Goal: Use online tool/utility: Utilize a website feature to perform a specific function

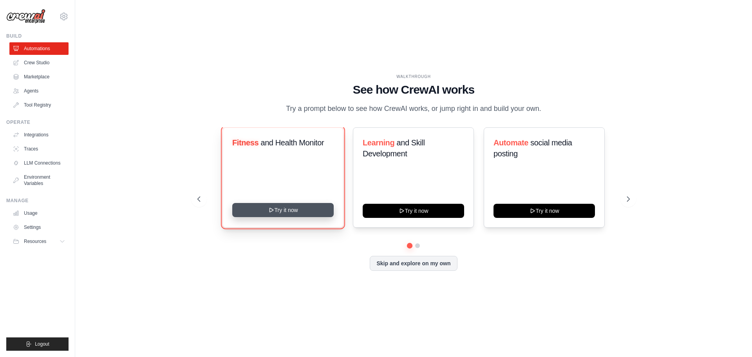
click at [299, 208] on button "Try it now" at bounding box center [282, 210] width 101 height 14
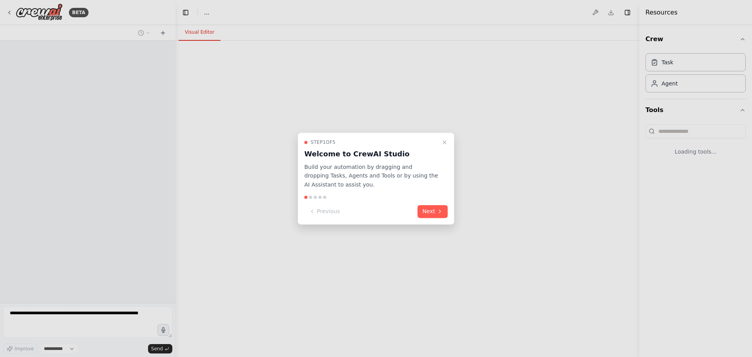
select select "****"
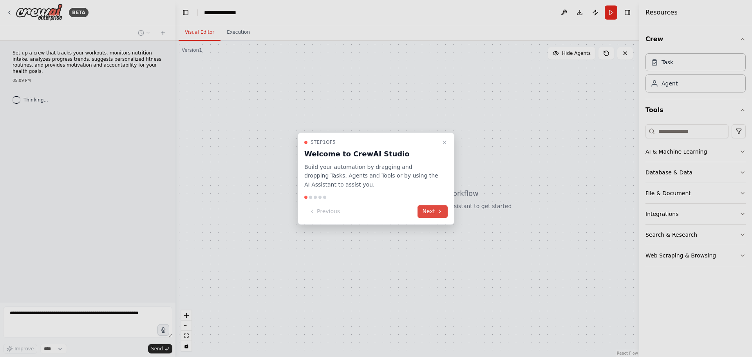
click at [438, 214] on icon at bounding box center [440, 211] width 6 height 6
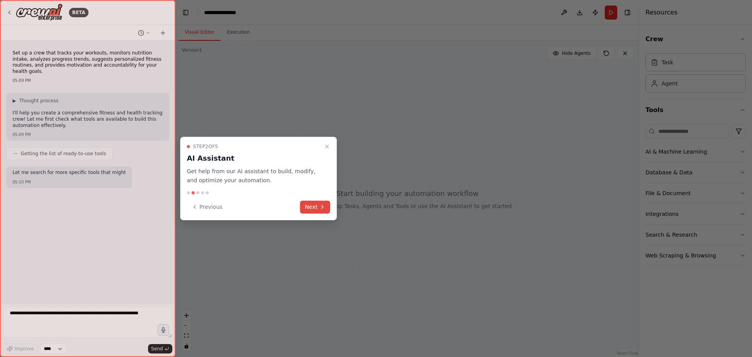
click at [318, 205] on button "Next" at bounding box center [315, 206] width 30 height 13
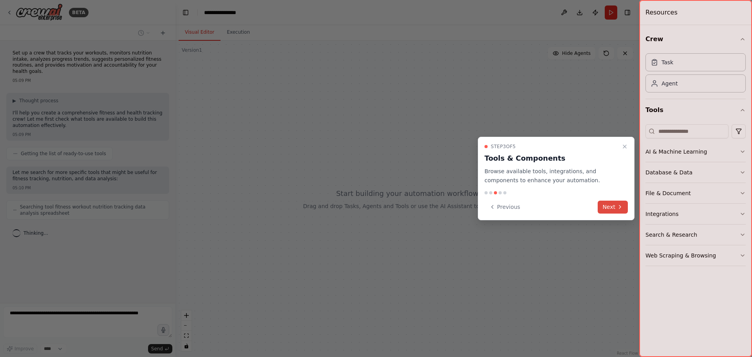
click at [610, 210] on button "Next" at bounding box center [613, 206] width 30 height 13
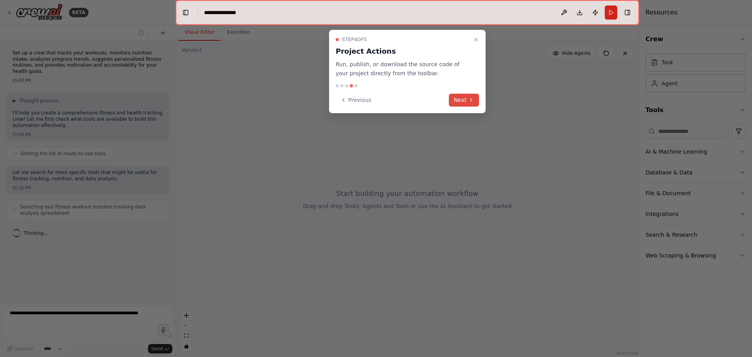
click at [461, 94] on button "Next" at bounding box center [464, 100] width 30 height 13
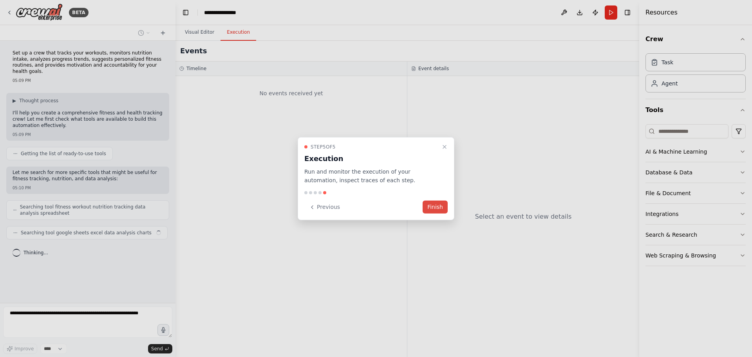
click at [438, 204] on button "Finish" at bounding box center [435, 206] width 25 height 13
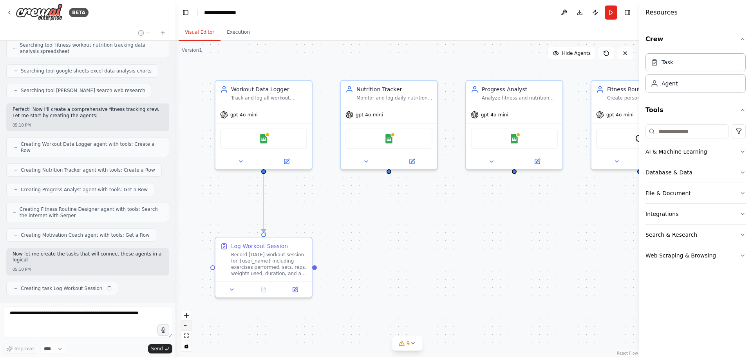
scroll to position [168, 0]
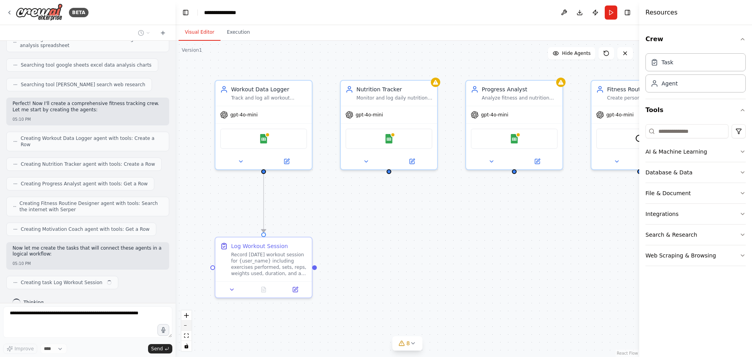
click at [186, 325] on icon "zoom out" at bounding box center [186, 325] width 5 height 1
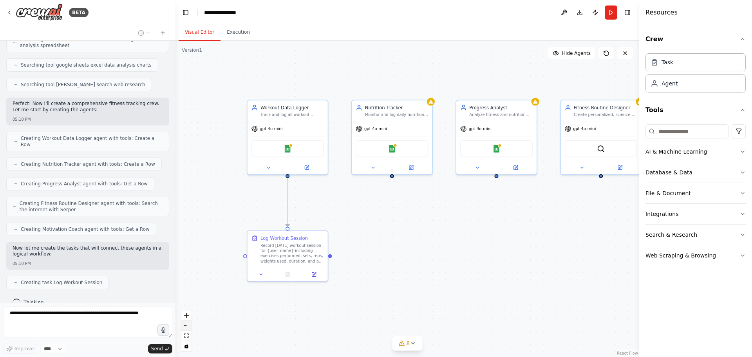
click at [186, 325] on icon "zoom out" at bounding box center [186, 325] width 5 height 1
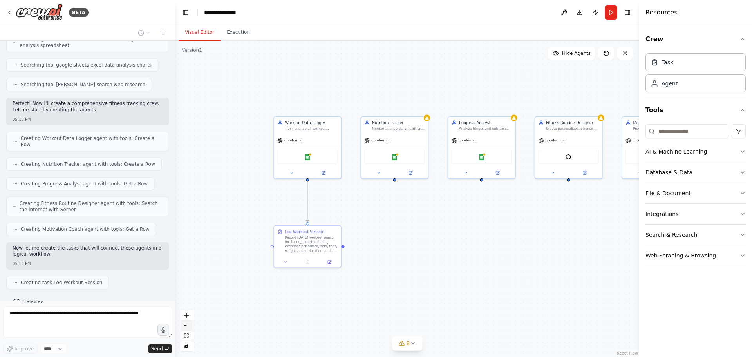
click at [186, 325] on icon "zoom out" at bounding box center [186, 325] width 5 height 1
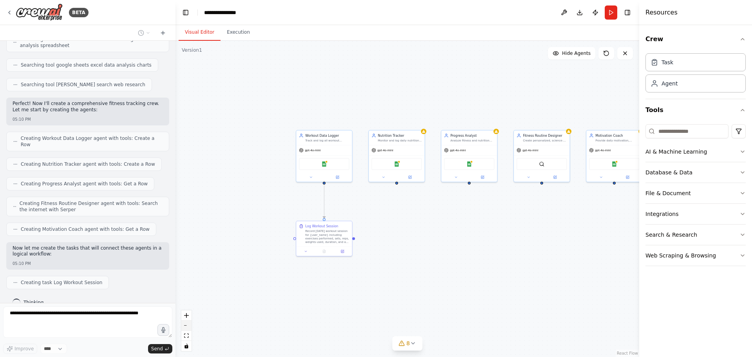
click at [186, 325] on icon "zoom out" at bounding box center [186, 325] width 5 height 1
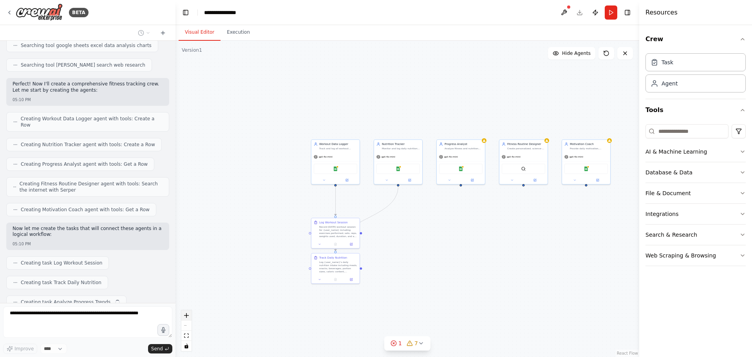
scroll to position [207, 0]
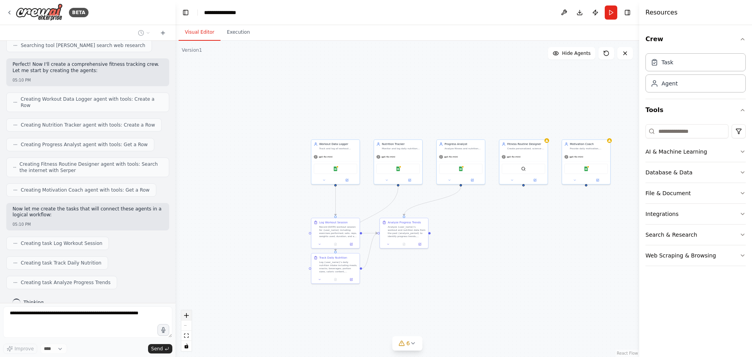
click at [186, 316] on icon "zoom in" at bounding box center [186, 315] width 5 height 5
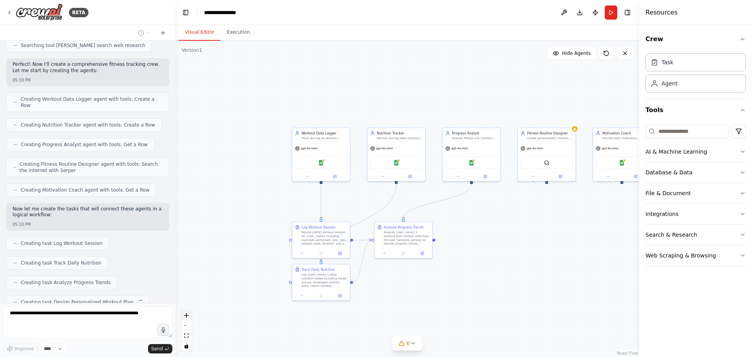
scroll to position [226, 0]
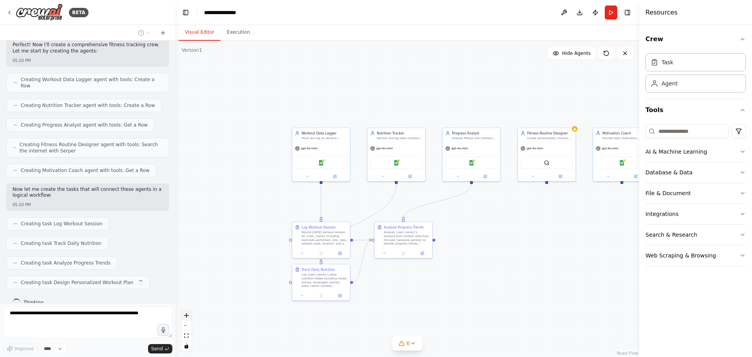
click at [186, 316] on icon "zoom in" at bounding box center [186, 315] width 5 height 5
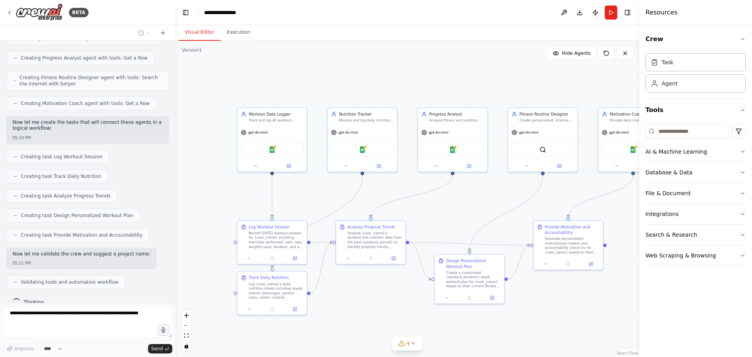
scroll to position [313, 0]
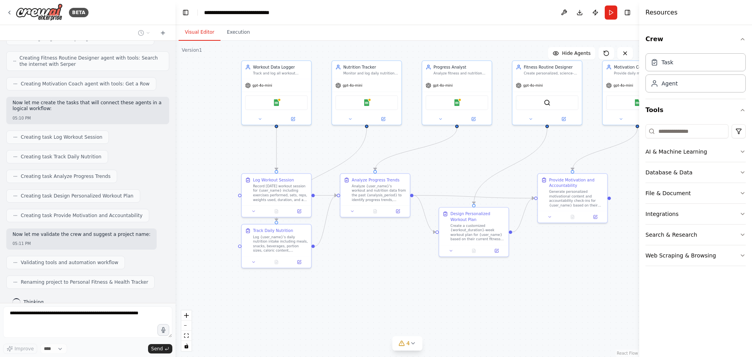
drag, startPoint x: 558, startPoint y: 307, endPoint x: 553, endPoint y: 259, distance: 48.9
click at [553, 259] on div ".deletable-edge-delete-btn { width: 20px; height: 20px; border: 0px solid #ffff…" at bounding box center [407, 199] width 464 height 316
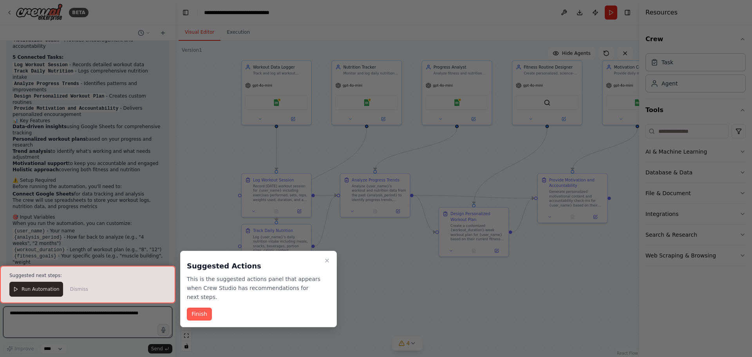
scroll to position [669, 0]
click at [199, 307] on button "Finish" at bounding box center [199, 313] width 25 height 13
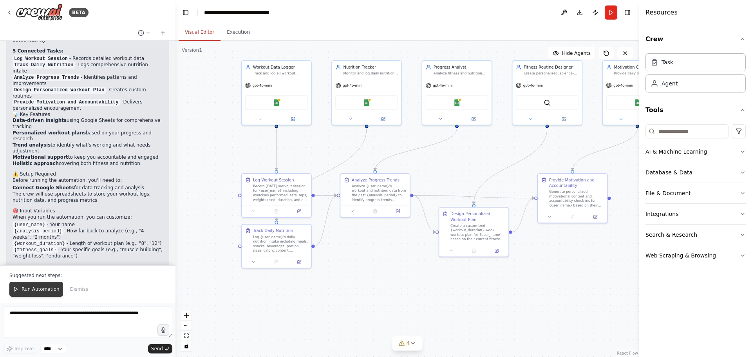
click at [42, 291] on span "Run Automation" at bounding box center [41, 289] width 38 height 6
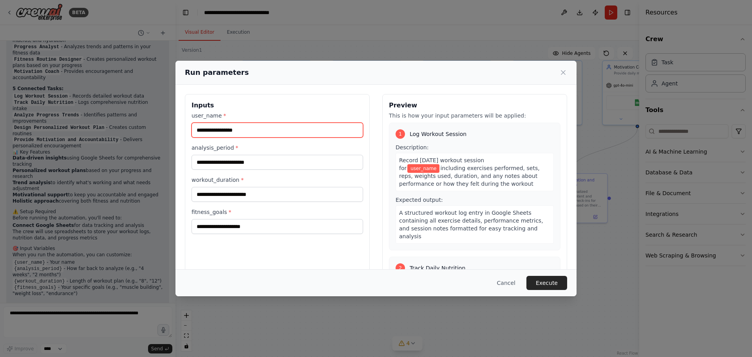
click at [263, 128] on input "user_name *" at bounding box center [277, 130] width 172 height 15
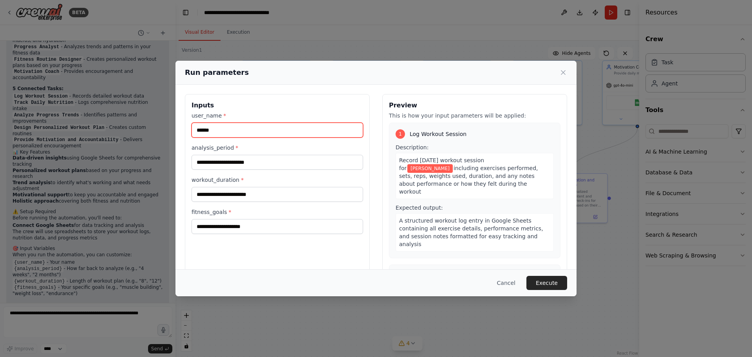
type input "******"
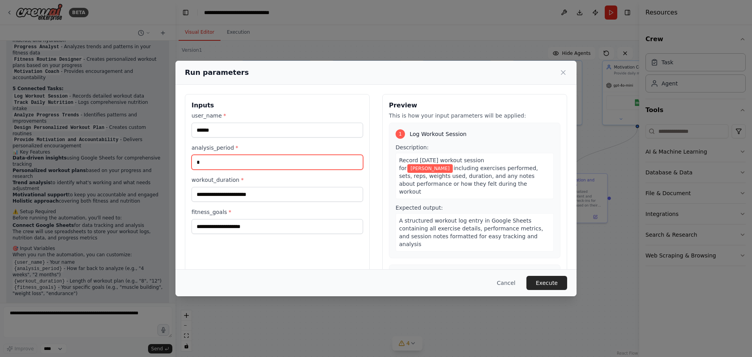
type input "*"
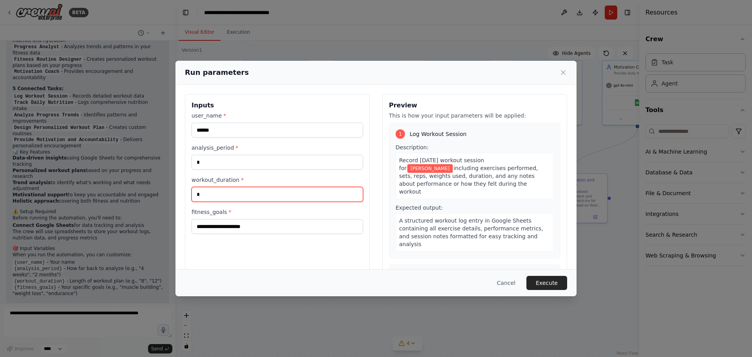
type input "*"
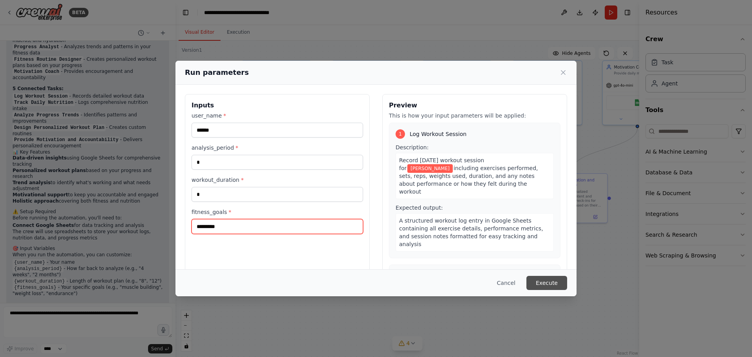
type input "*********"
click at [553, 284] on button "Execute" at bounding box center [546, 283] width 41 height 14
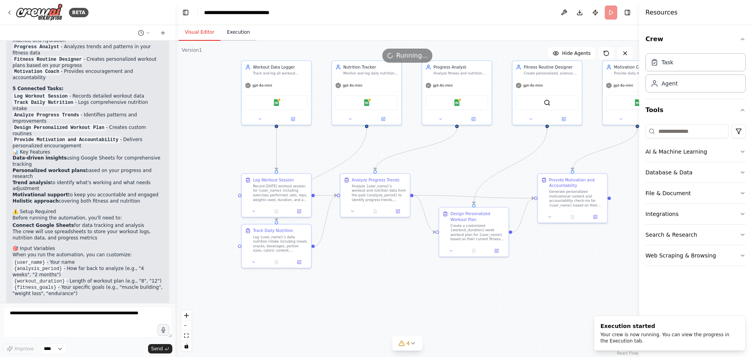
click at [231, 38] on button "Execution" at bounding box center [238, 32] width 36 height 16
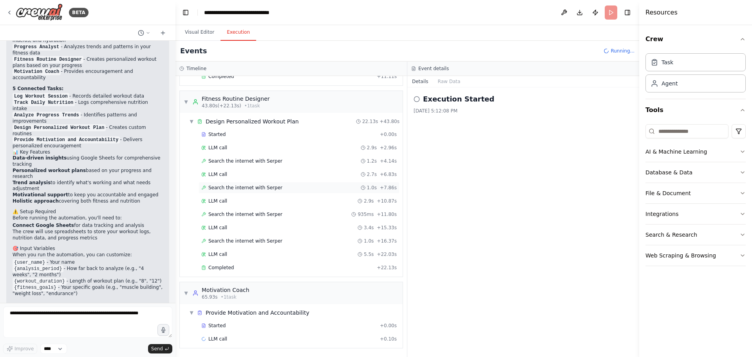
scroll to position [243, 0]
click at [703, 133] on input at bounding box center [686, 131] width 83 height 14
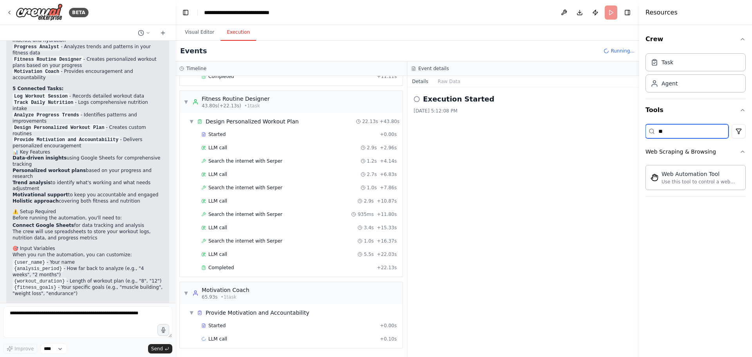
scroll to position [256, 0]
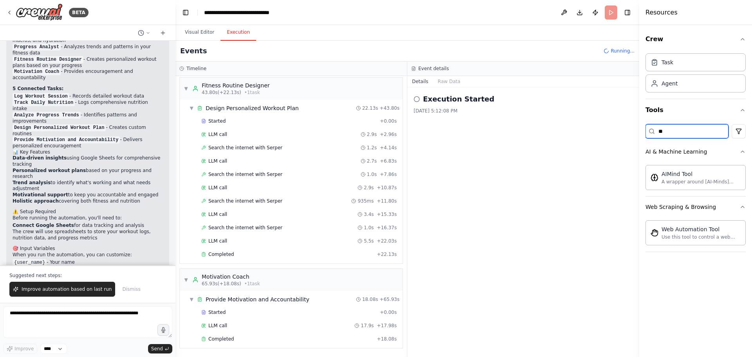
type input "*"
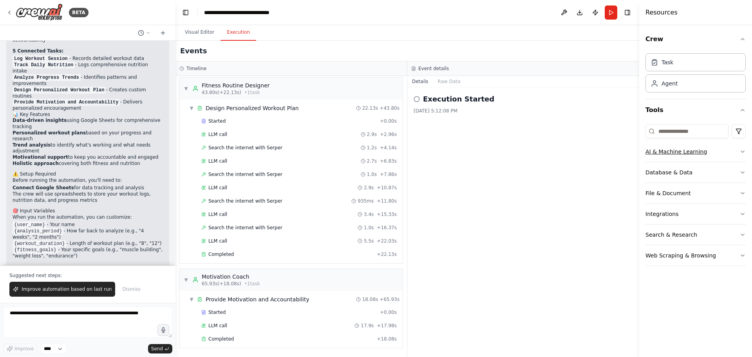
click at [741, 150] on icon "button" at bounding box center [742, 151] width 6 height 6
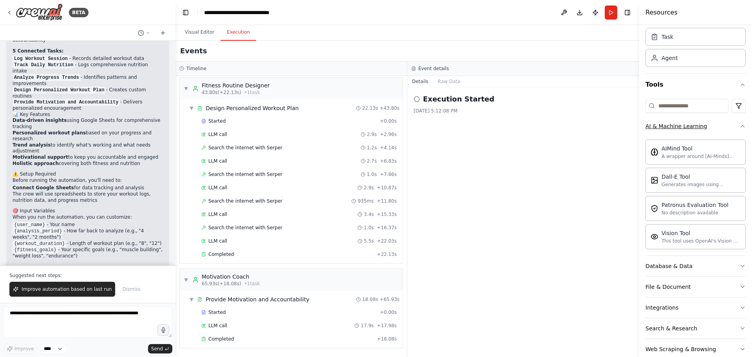
scroll to position [41, 0]
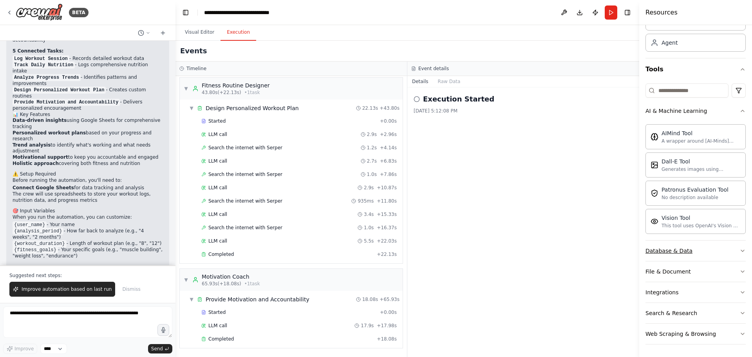
click at [739, 251] on icon "button" at bounding box center [742, 250] width 6 height 6
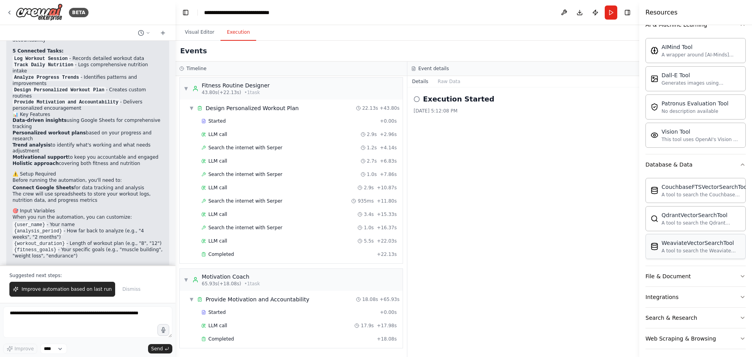
scroll to position [132, 0]
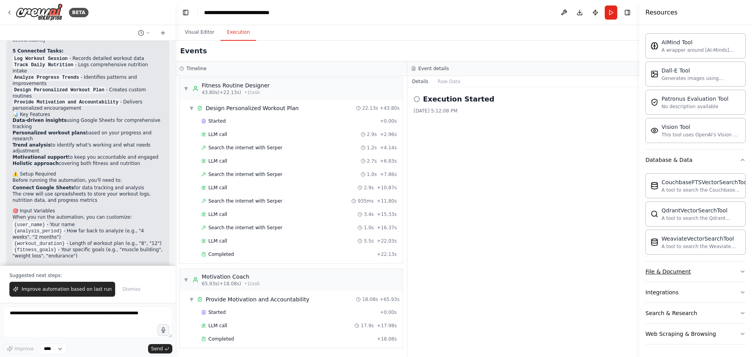
click at [739, 269] on icon "button" at bounding box center [742, 271] width 6 height 6
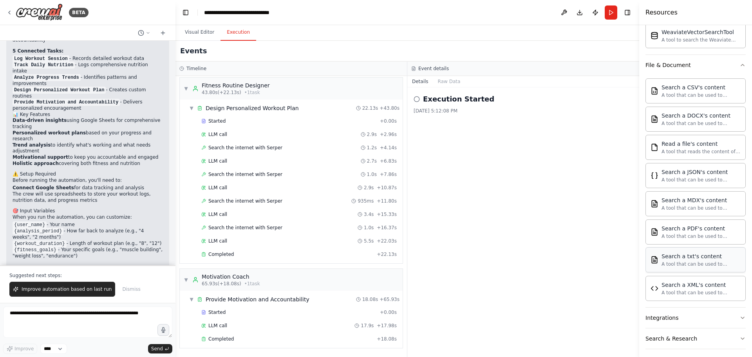
scroll to position [363, 0]
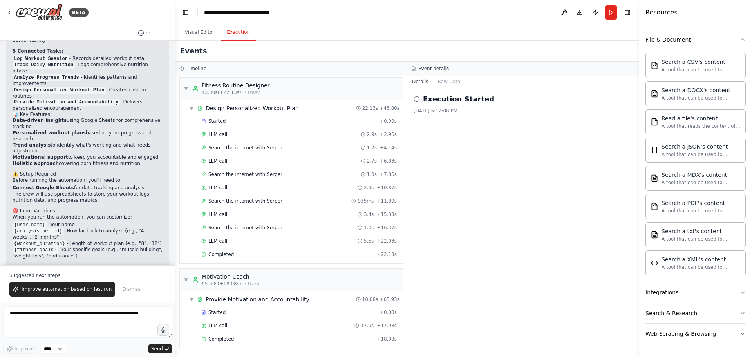
click at [739, 292] on icon "button" at bounding box center [742, 292] width 6 height 6
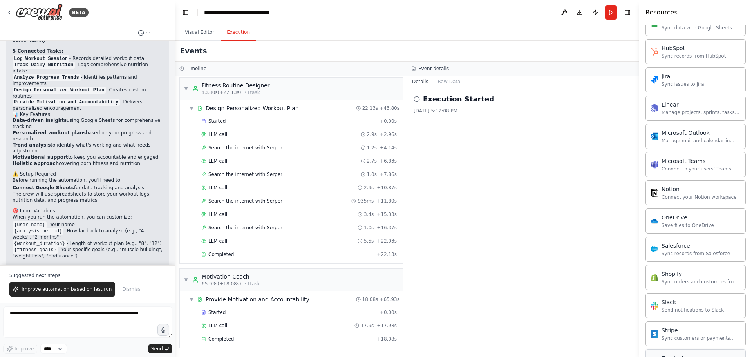
scroll to position [962, 0]
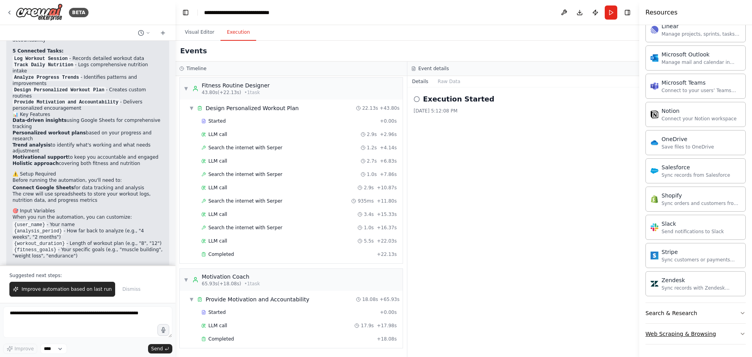
click at [739, 333] on icon "button" at bounding box center [742, 333] width 6 height 6
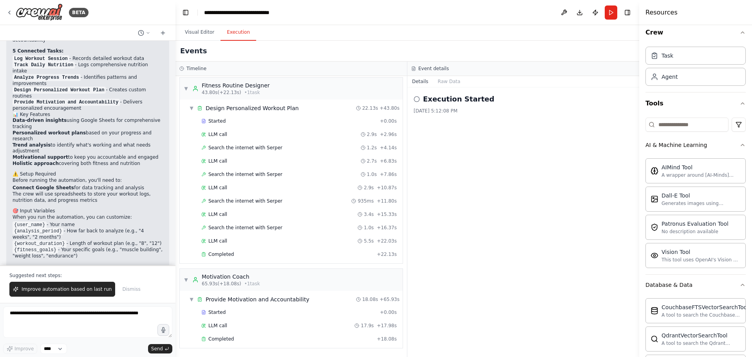
scroll to position [0, 0]
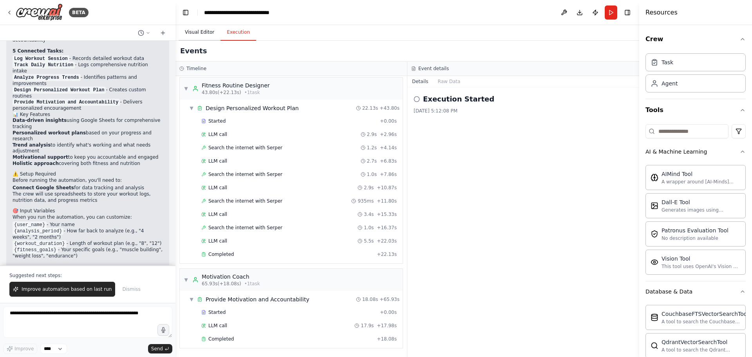
click at [195, 36] on button "Visual Editor" at bounding box center [200, 32] width 42 height 16
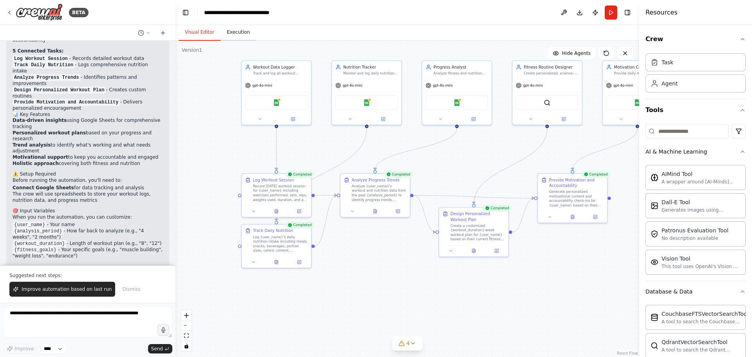
click at [231, 32] on button "Execution" at bounding box center [238, 32] width 36 height 16
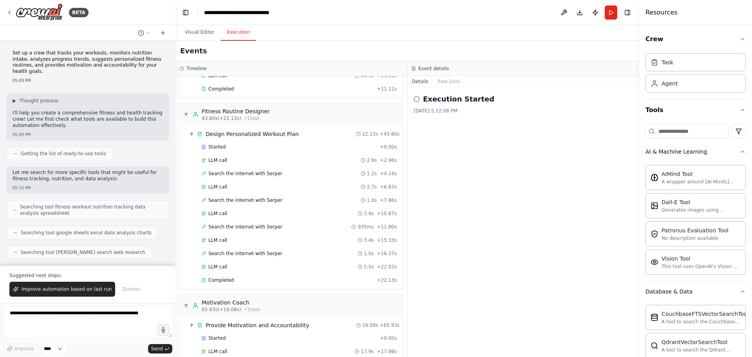
scroll to position [256, 0]
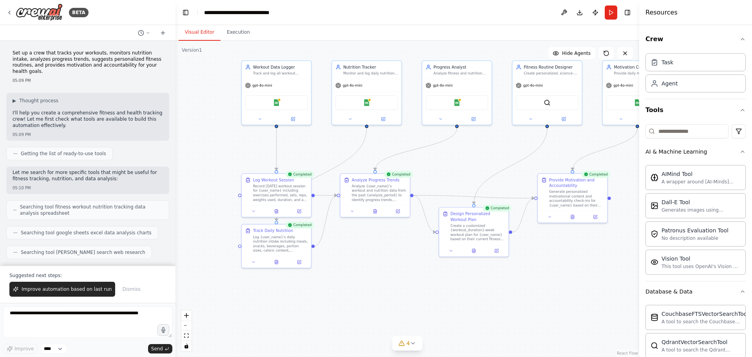
click at [202, 26] on button "Visual Editor" at bounding box center [200, 32] width 42 height 16
click at [414, 345] on icon at bounding box center [413, 343] width 6 height 6
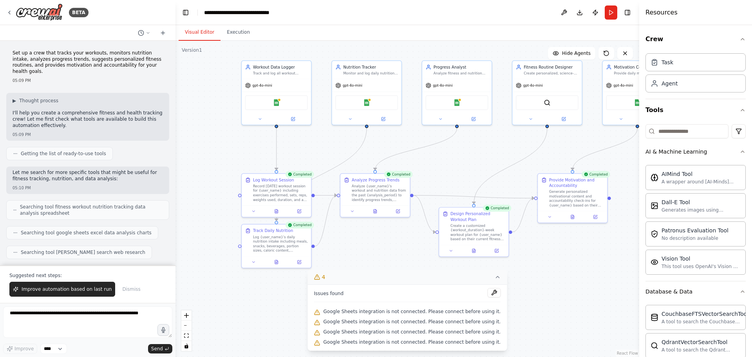
click at [543, 311] on div ".deletable-edge-delete-btn { width: 20px; height: 20px; border: 0px solid #ffff…" at bounding box center [407, 199] width 464 height 316
click at [494, 277] on icon at bounding box center [497, 277] width 6 height 6
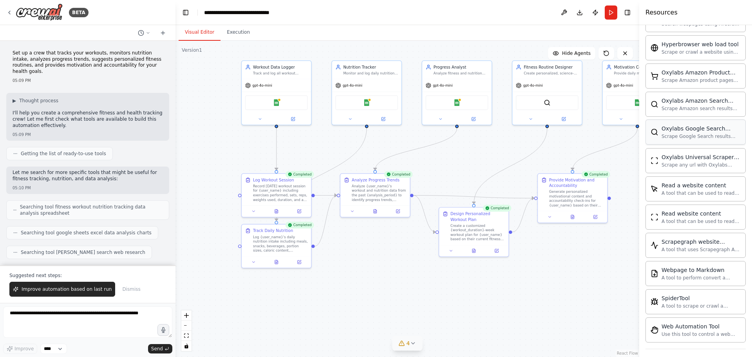
scroll to position [1391, 0]
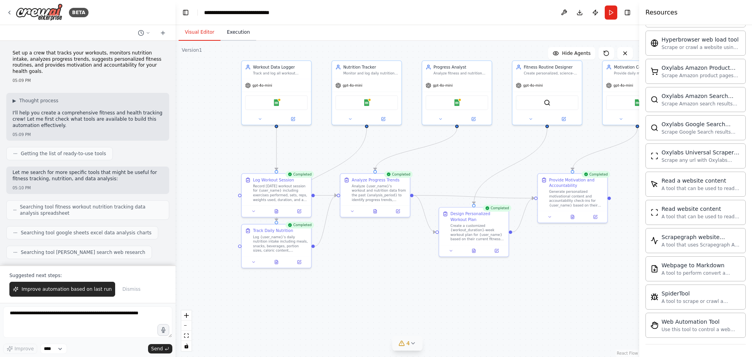
click at [235, 34] on button "Execution" at bounding box center [238, 32] width 36 height 16
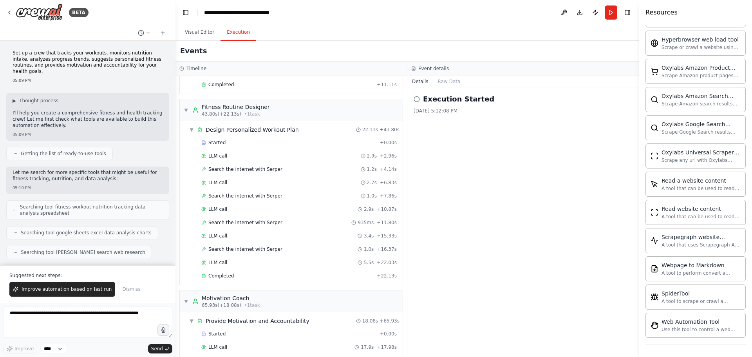
scroll to position [256, 0]
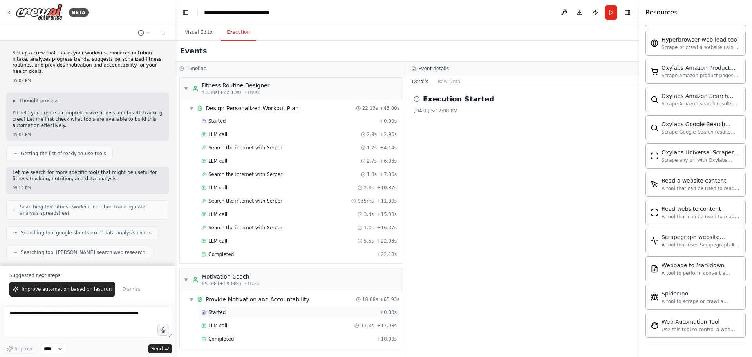
click at [220, 311] on span "Started" at bounding box center [216, 312] width 17 height 6
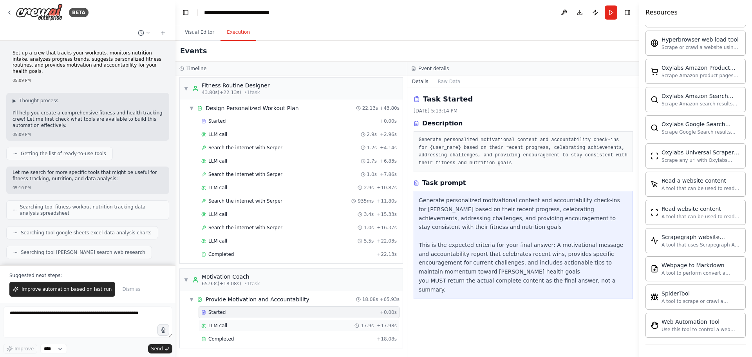
click at [221, 323] on span "LLM call" at bounding box center [217, 325] width 19 height 6
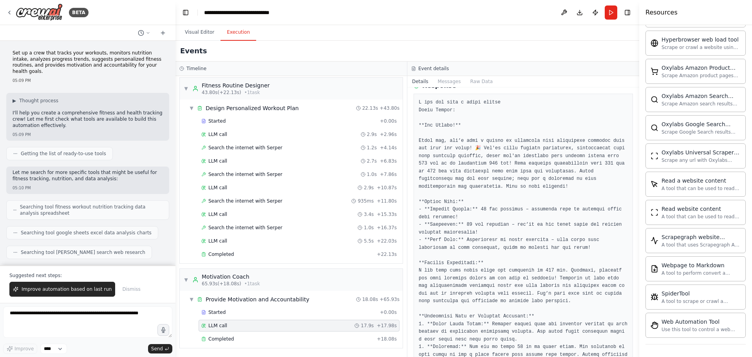
scroll to position [78, 0]
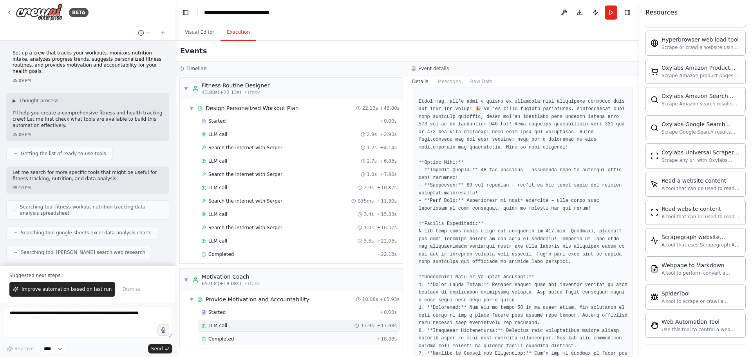
click at [256, 336] on div "Completed" at bounding box center [287, 339] width 172 height 6
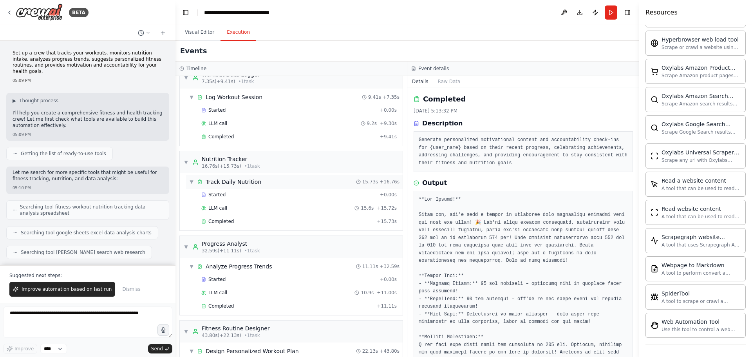
scroll to position [0, 0]
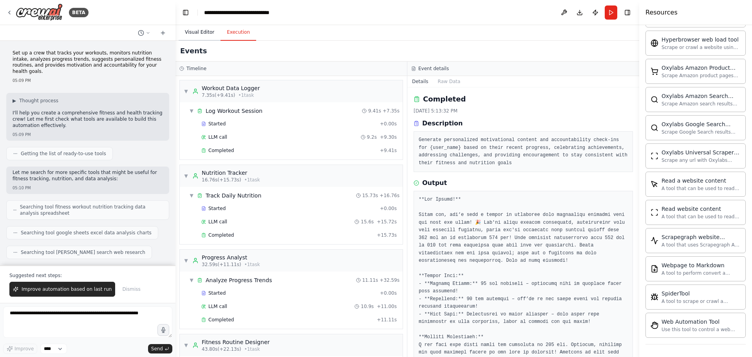
click at [201, 31] on button "Visual Editor" at bounding box center [200, 32] width 42 height 16
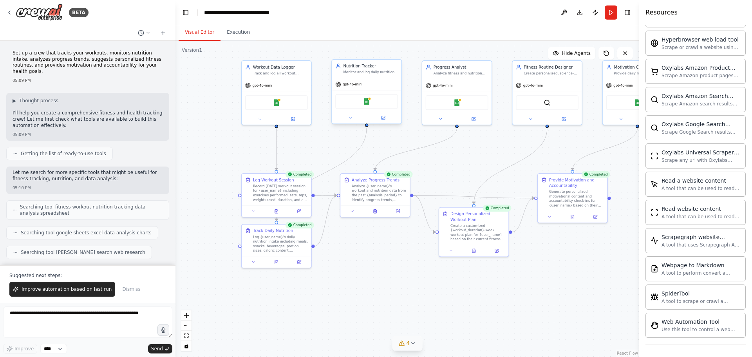
click at [380, 94] on div "Google Sheets" at bounding box center [366, 101] width 63 height 14
click at [299, 77] on div "Workout Data Logger Track and log all workout activities, exercise details, set…" at bounding box center [276, 69] width 69 height 18
click at [383, 85] on div "gpt-4o-mini" at bounding box center [366, 84] width 69 height 13
click at [446, 89] on div "gpt-4o-mini" at bounding box center [456, 84] width 69 height 13
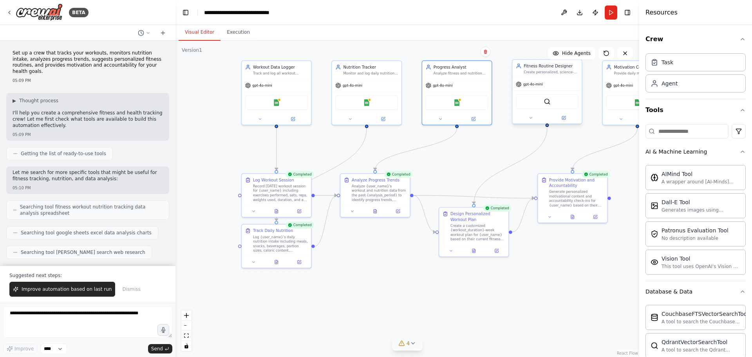
click at [527, 90] on div "SerperDevTool" at bounding box center [546, 101] width 69 height 22
click at [478, 233] on div "Create a customized {workout_duration}-week workout plan for {user_name} based …" at bounding box center [477, 231] width 55 height 18
click at [496, 251] on icon at bounding box center [496, 249] width 5 height 5
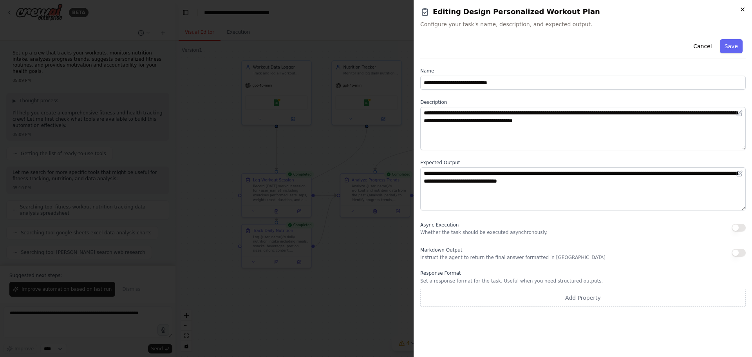
click at [742, 12] on icon "button" at bounding box center [742, 9] width 6 height 6
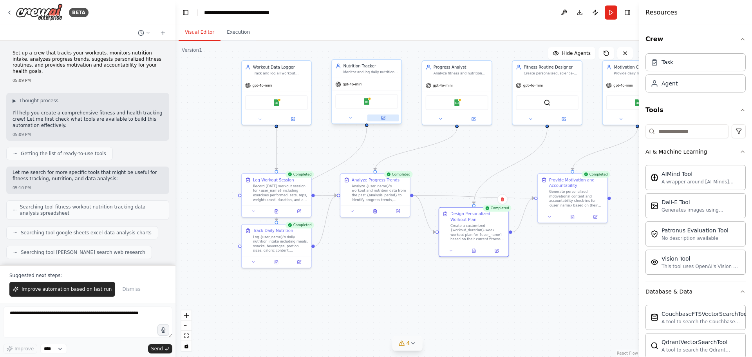
click at [386, 117] on button at bounding box center [383, 117] width 32 height 7
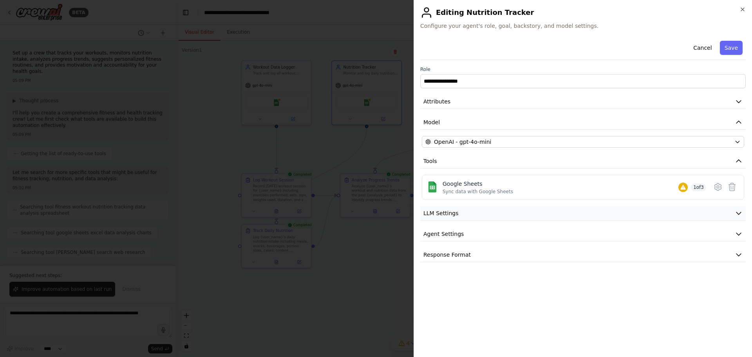
click at [449, 215] on span "LLM Settings" at bounding box center [440, 213] width 35 height 8
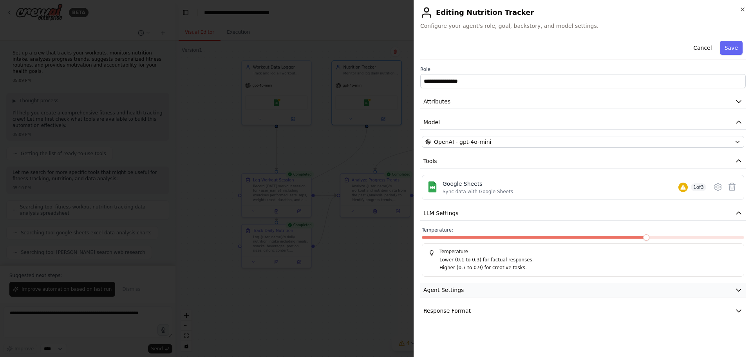
click at [460, 291] on span "Agent Settings" at bounding box center [443, 290] width 40 height 8
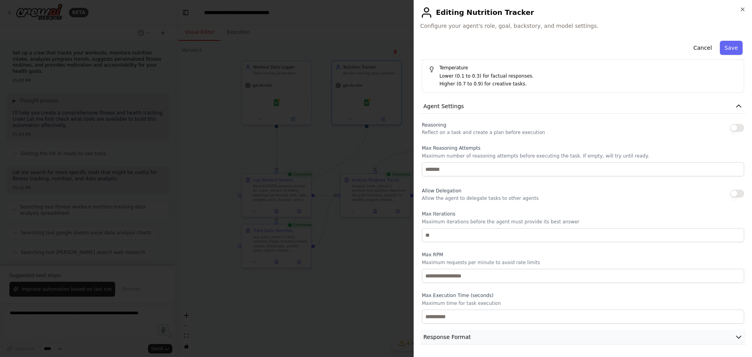
click at [457, 337] on span "Response Format" at bounding box center [446, 337] width 47 height 8
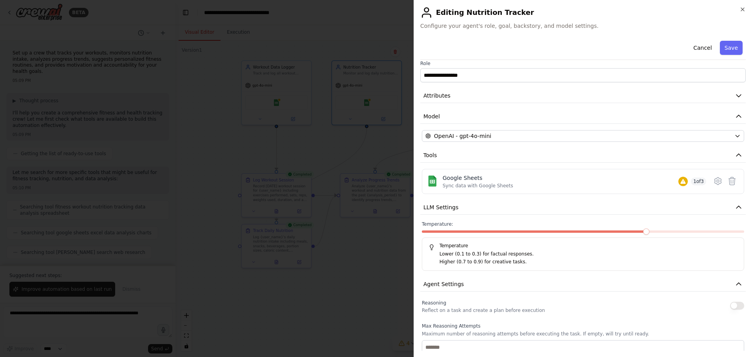
scroll to position [0, 0]
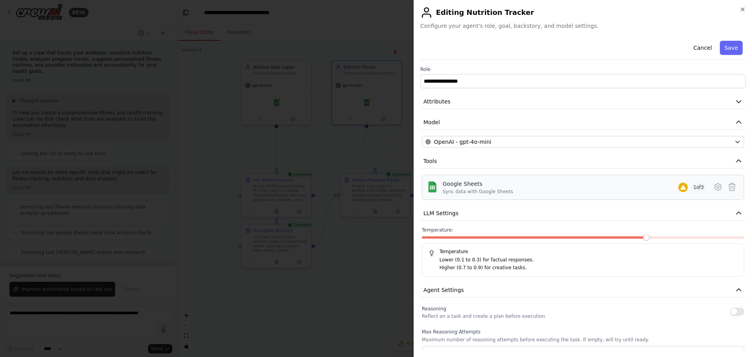
click at [439, 187] on div "Google Sheets Sync data with Google Sheets 1 of 3" at bounding box center [583, 187] width 312 height 15
click at [433, 187] on img at bounding box center [432, 186] width 11 height 11
click at [471, 188] on div "Google Sheets Sync data with Google Sheets" at bounding box center [477, 187] width 70 height 15
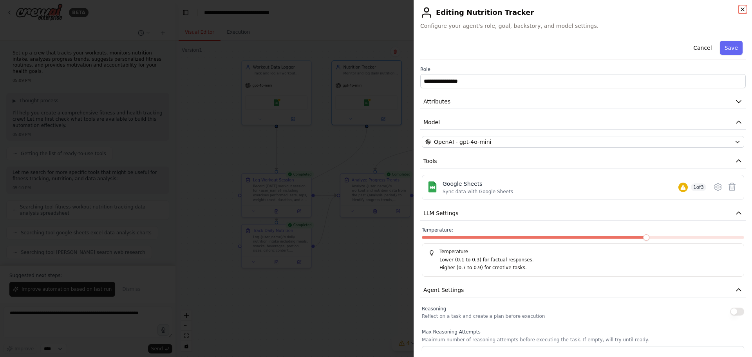
click at [741, 9] on icon "button" at bounding box center [742, 9] width 6 height 6
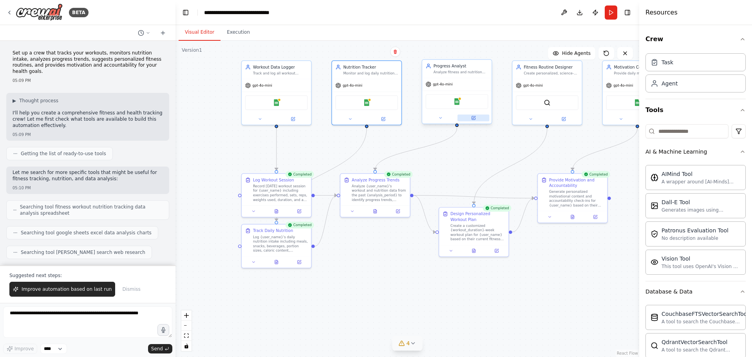
click at [474, 118] on icon at bounding box center [473, 118] width 4 height 4
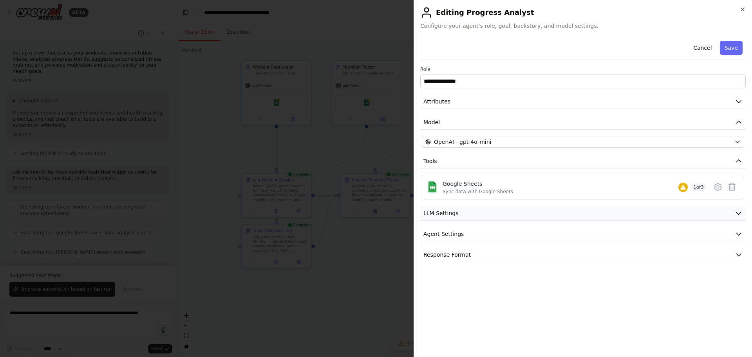
click at [484, 214] on button "LLM Settings" at bounding box center [582, 213] width 325 height 14
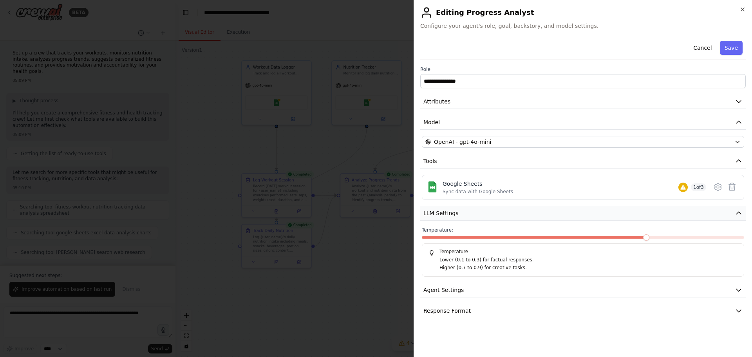
click at [484, 214] on button "LLM Settings" at bounding box center [582, 213] width 325 height 14
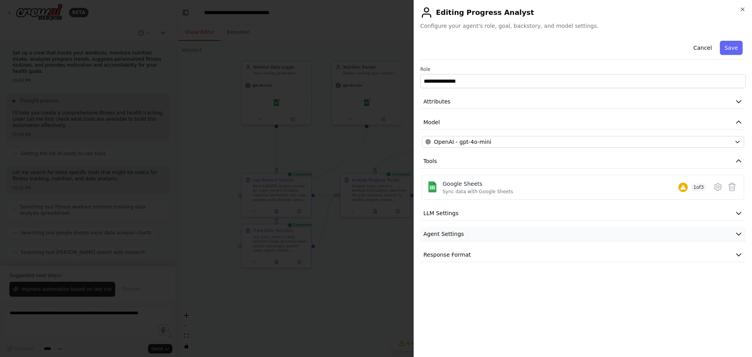
click at [468, 240] on button "Agent Settings" at bounding box center [582, 234] width 325 height 14
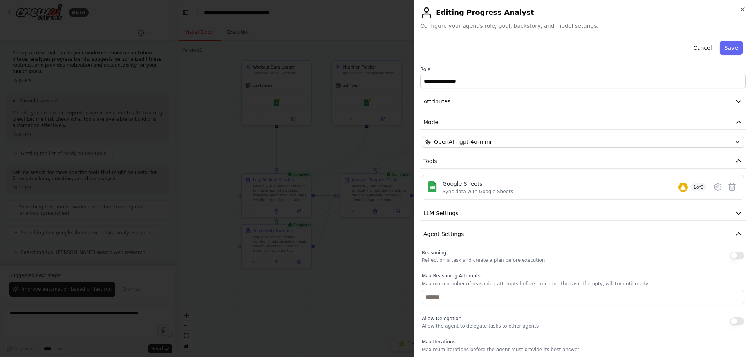
click at [748, 9] on div "**********" at bounding box center [582, 178] width 338 height 357
click at [744, 10] on icon "button" at bounding box center [742, 9] width 6 height 6
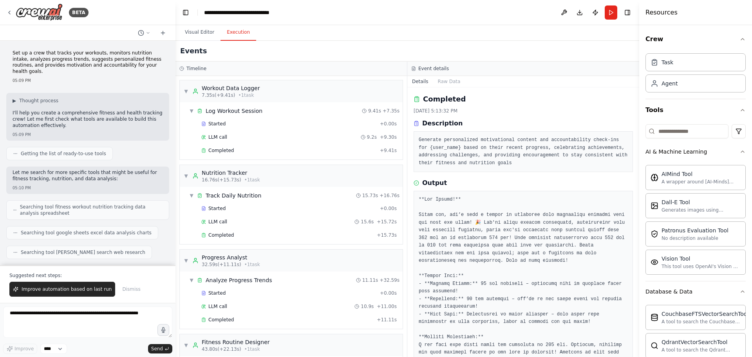
click at [237, 33] on button "Execution" at bounding box center [238, 32] width 36 height 16
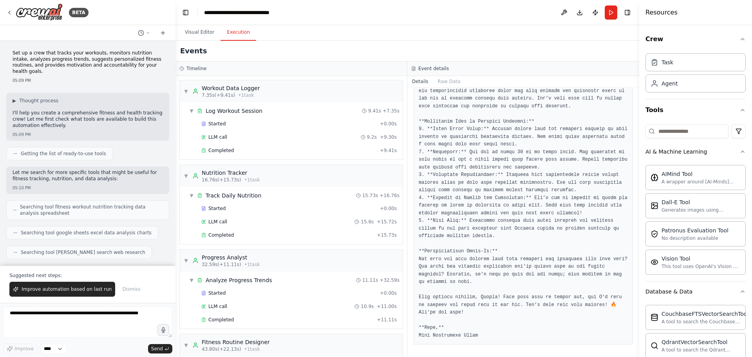
scroll to position [73, 0]
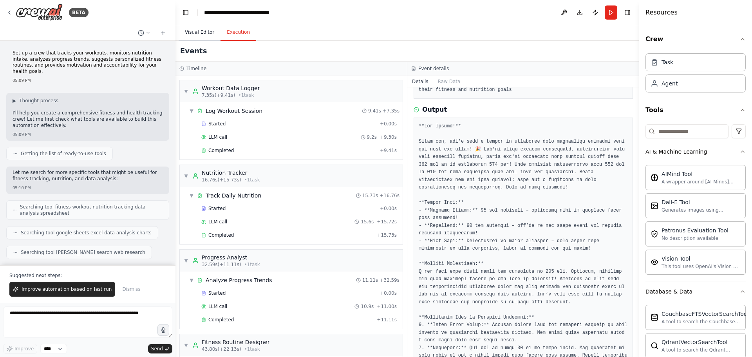
click at [206, 31] on button "Visual Editor" at bounding box center [200, 32] width 42 height 16
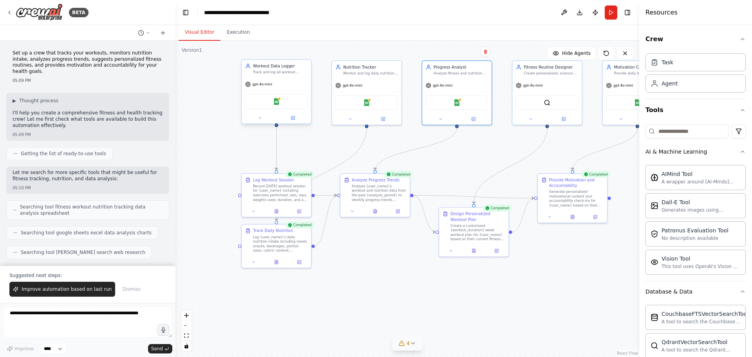
click at [284, 86] on div "gpt-4o-mini" at bounding box center [276, 84] width 69 height 13
click at [294, 121] on div at bounding box center [276, 117] width 69 height 11
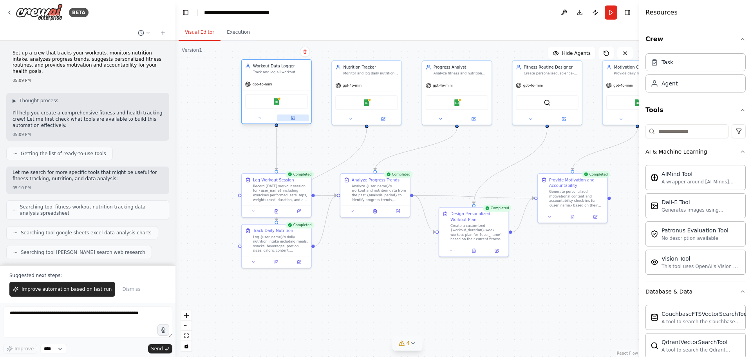
click at [293, 117] on icon at bounding box center [293, 118] width 4 height 4
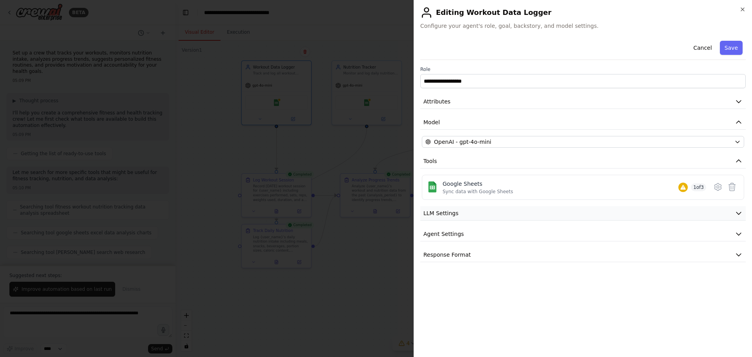
click at [461, 212] on button "LLM Settings" at bounding box center [582, 213] width 325 height 14
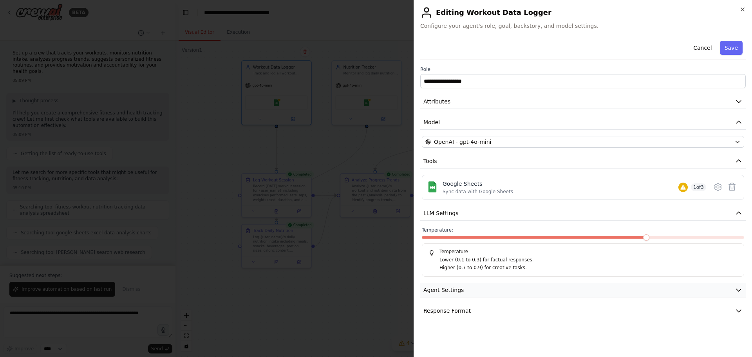
click at [442, 291] on span "Agent Settings" at bounding box center [443, 290] width 40 height 8
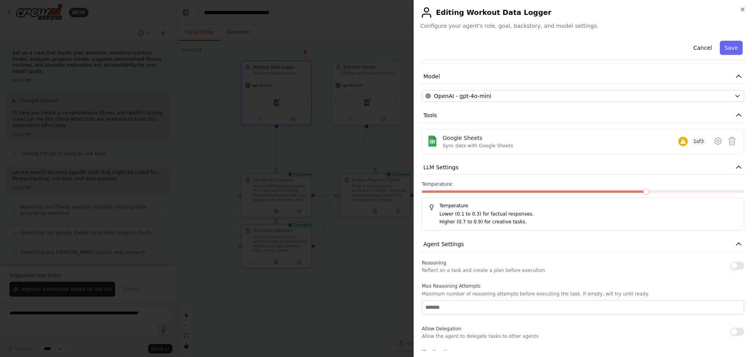
scroll to position [0, 0]
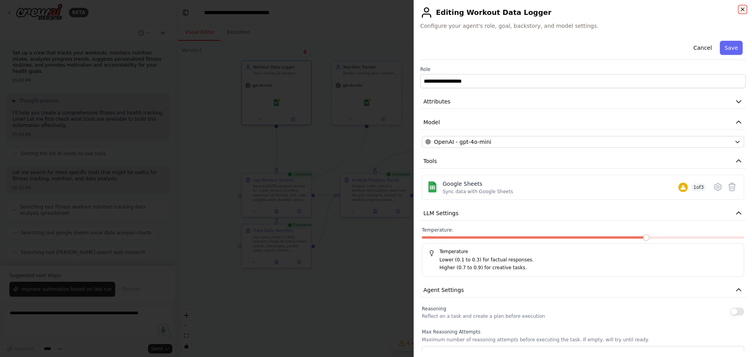
click at [742, 7] on icon "button" at bounding box center [742, 9] width 6 height 6
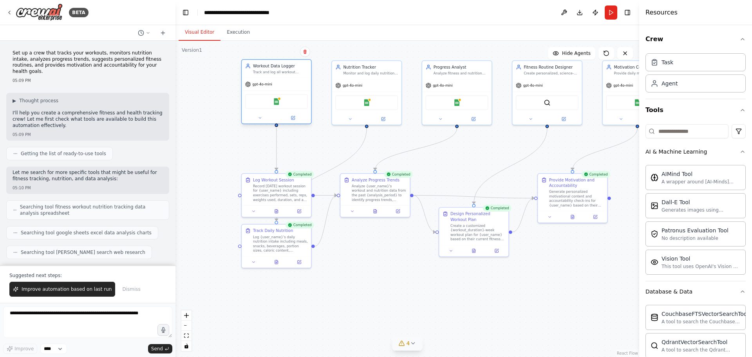
click at [259, 121] on div at bounding box center [276, 117] width 69 height 11
click at [259, 119] on icon at bounding box center [260, 118] width 5 height 5
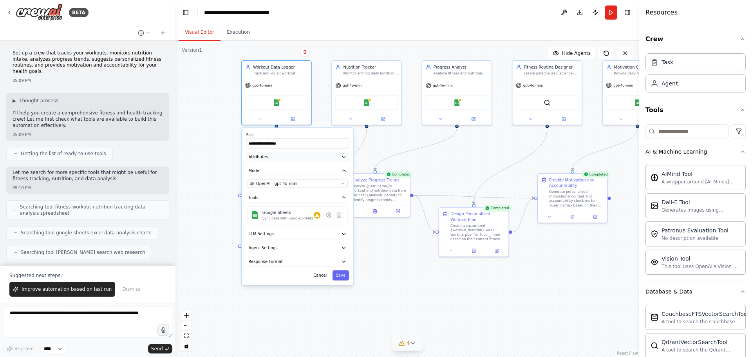
click at [345, 156] on icon "button" at bounding box center [343, 156] width 5 height 5
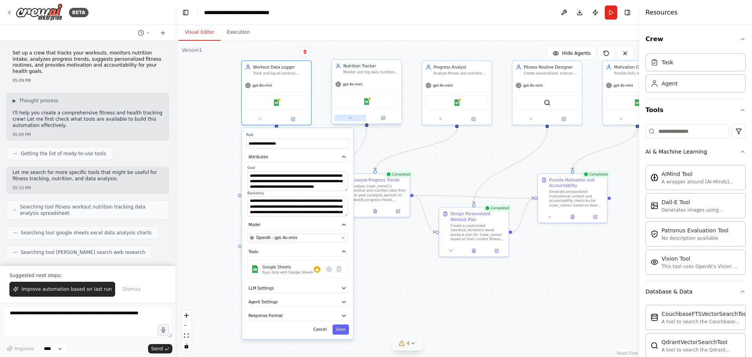
click at [350, 120] on button at bounding box center [350, 117] width 32 height 7
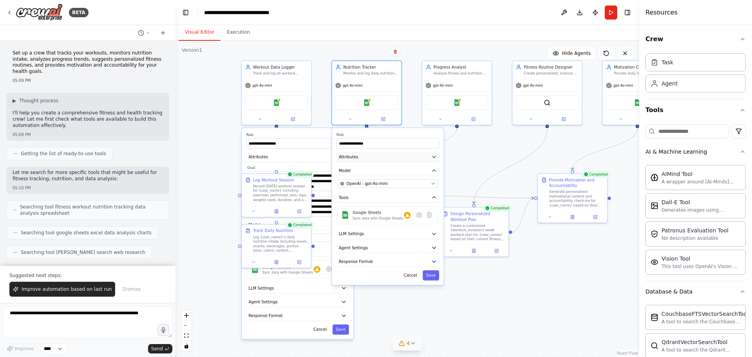
click at [405, 157] on button "Attributes" at bounding box center [387, 157] width 103 height 11
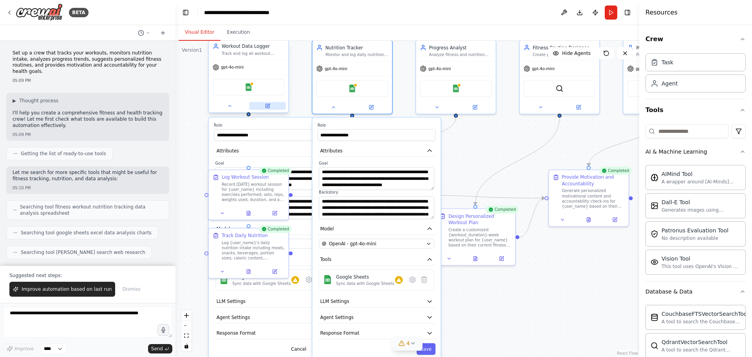
click at [270, 107] on button at bounding box center [267, 106] width 36 height 8
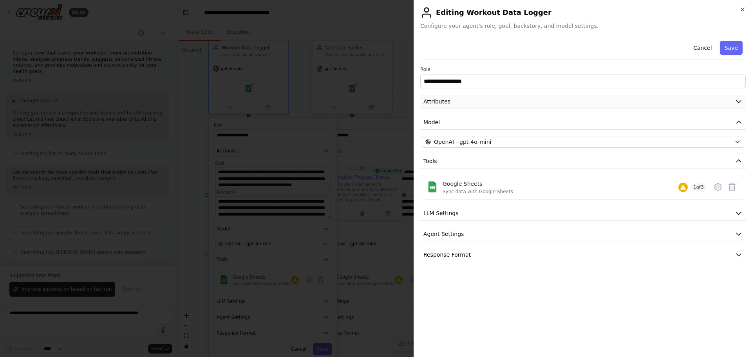
click at [735, 102] on icon "button" at bounding box center [739, 102] width 8 height 8
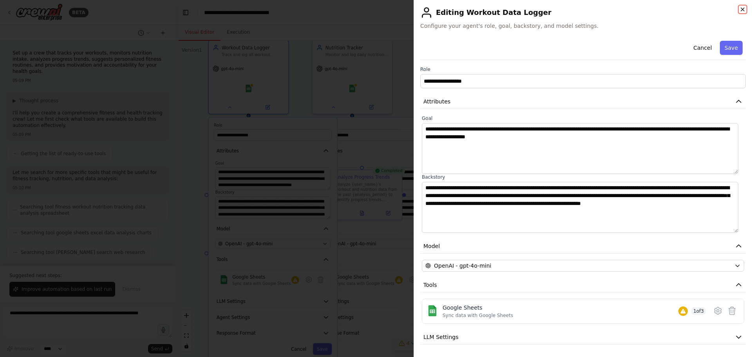
click at [744, 9] on icon "button" at bounding box center [742, 9] width 6 height 6
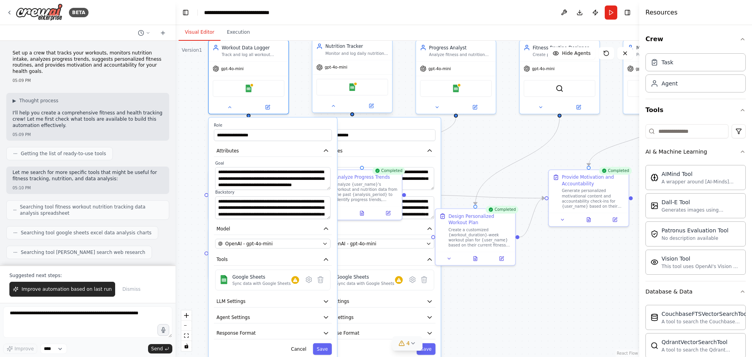
click at [349, 51] on div "Monitor and log daily nutrition intake including calories, macronutrients, micr…" at bounding box center [356, 53] width 63 height 5
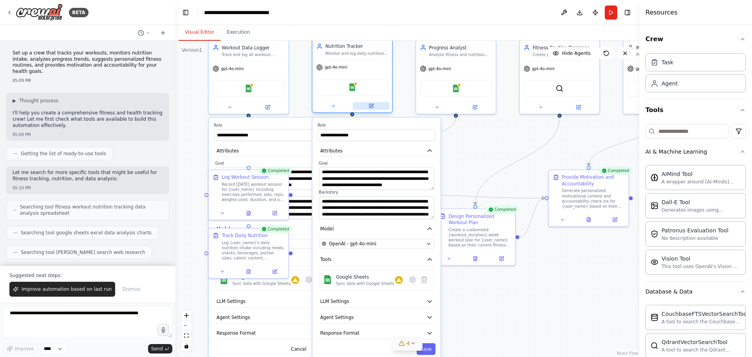
click at [370, 108] on icon at bounding box center [370, 105] width 5 height 5
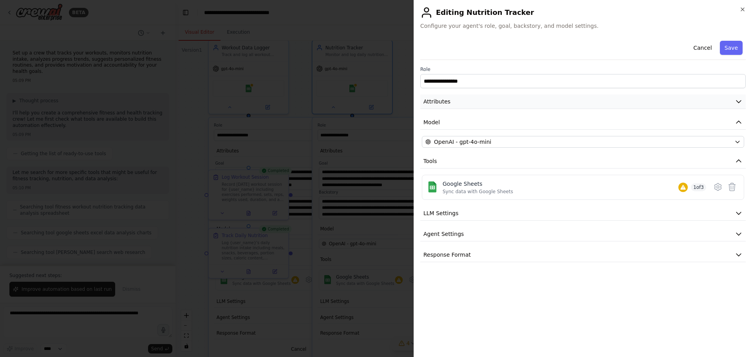
click at [711, 101] on button "Attributes" at bounding box center [582, 101] width 325 height 14
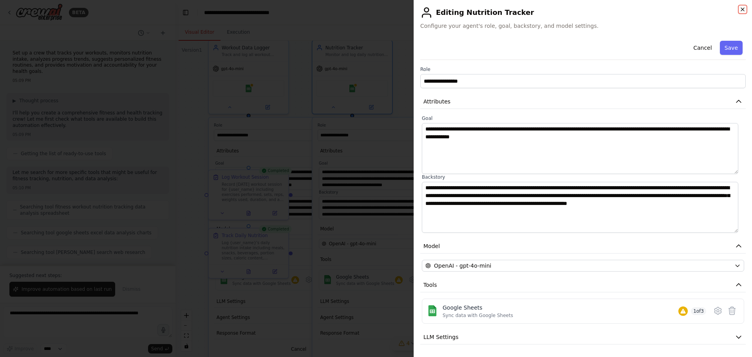
click at [740, 7] on icon "button" at bounding box center [742, 9] width 6 height 6
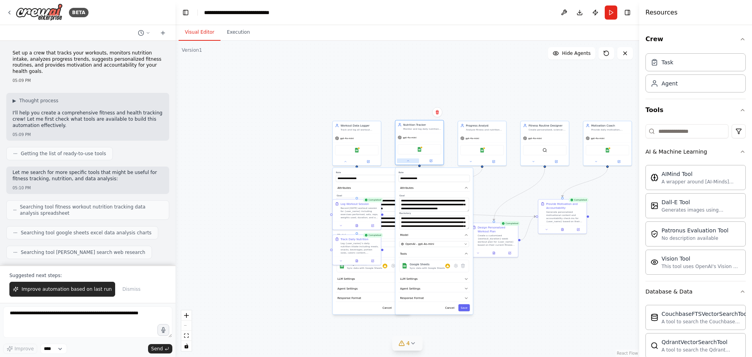
click at [405, 161] on button at bounding box center [408, 160] width 22 height 5
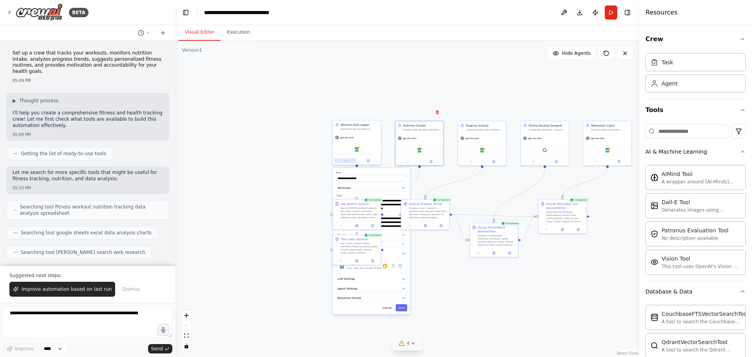
click at [345, 160] on icon at bounding box center [345, 160] width 3 height 3
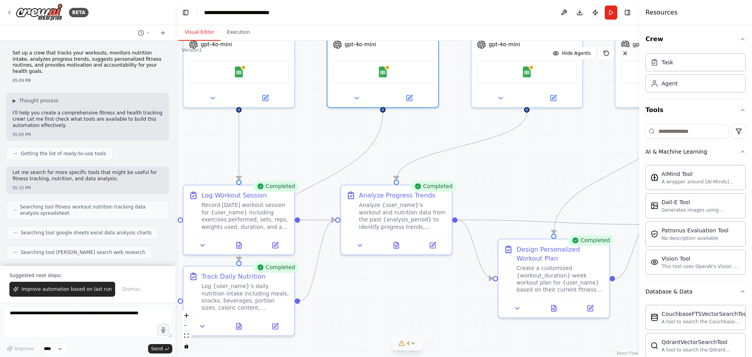
click at [574, 152] on div ".deletable-edge-delete-btn { width: 20px; height: 20px; border: 0px solid #ffff…" at bounding box center [407, 199] width 464 height 316
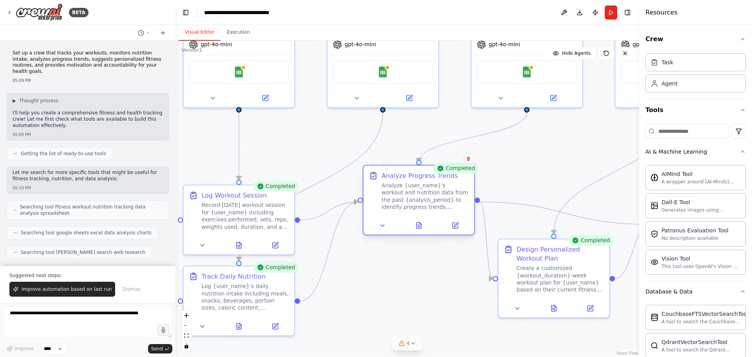
drag, startPoint x: 383, startPoint y: 204, endPoint x: 406, endPoint y: 182, distance: 31.6
click at [406, 182] on div "Analyze {user_name}'s workout and nutrition data from the past {analysis_period…" at bounding box center [424, 196] width 87 height 29
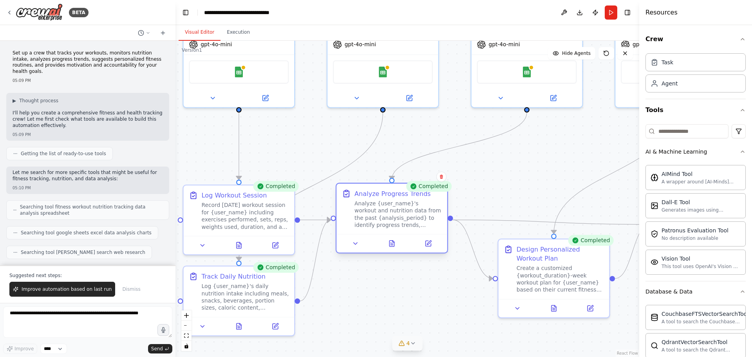
drag, startPoint x: 407, startPoint y: 185, endPoint x: 379, endPoint y: 203, distance: 33.1
click at [379, 203] on div "Analyze {user_name}'s workout and nutrition data from the past {analysis_period…" at bounding box center [397, 214] width 87 height 29
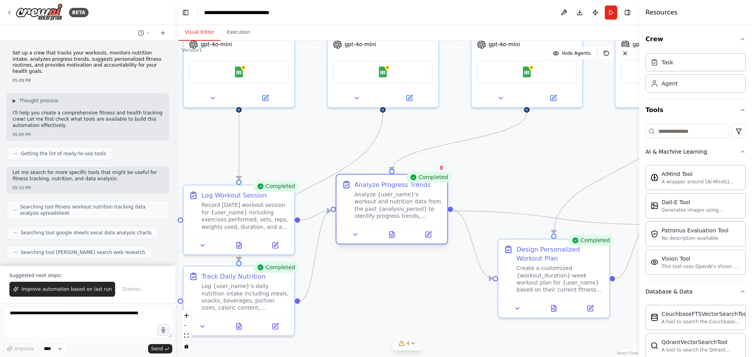
drag, startPoint x: 395, startPoint y: 211, endPoint x: 396, endPoint y: 203, distance: 7.8
click at [396, 203] on div "Analyze {user_name}'s workout and nutrition data from the past {analysis_period…" at bounding box center [397, 205] width 87 height 29
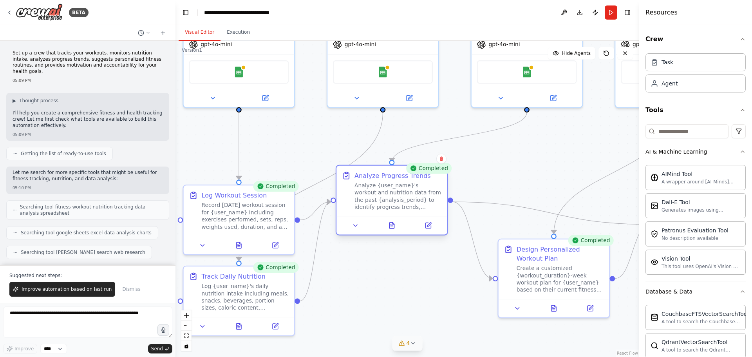
drag, startPoint x: 396, startPoint y: 203, endPoint x: 399, endPoint y: 197, distance: 6.5
click at [399, 197] on div "Analyze {user_name}'s workout and nutrition data from the past {analysis_period…" at bounding box center [397, 196] width 87 height 29
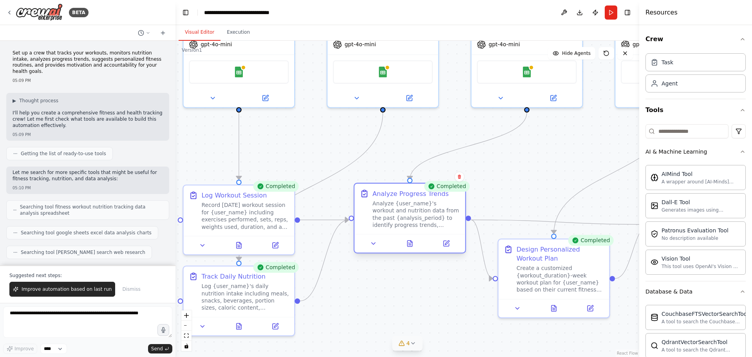
drag, startPoint x: 376, startPoint y: 183, endPoint x: 392, endPoint y: 204, distance: 27.1
click at [392, 204] on div "Analyze {user_name}'s workout and nutrition data from the past {analysis_period…" at bounding box center [415, 214] width 87 height 29
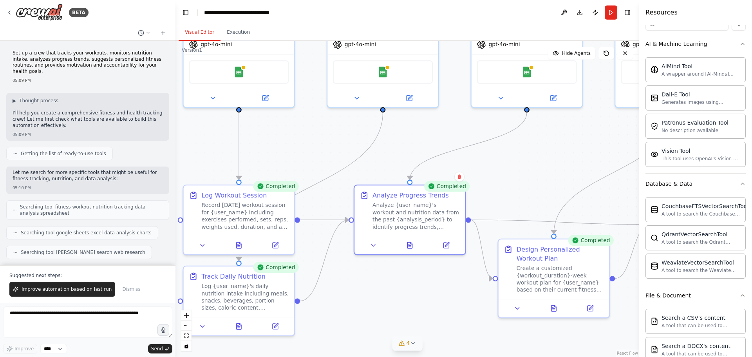
scroll to position [117, 0]
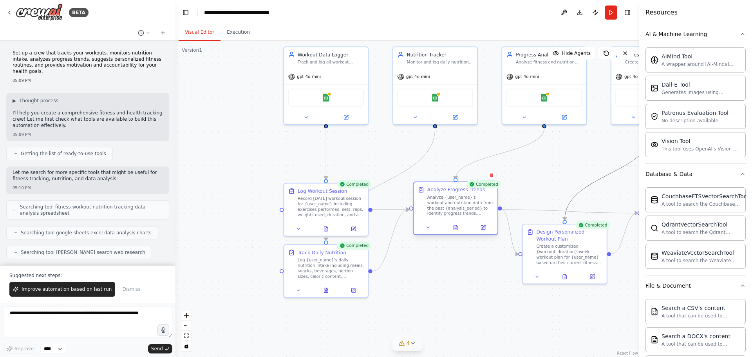
drag, startPoint x: 570, startPoint y: 191, endPoint x: 491, endPoint y: 191, distance: 79.1
click at [491, 191] on div ".deletable-edge-delete-btn { width: 20px; height: 20px; border: 0px solid #ffff…" at bounding box center [451, 149] width 404 height 275
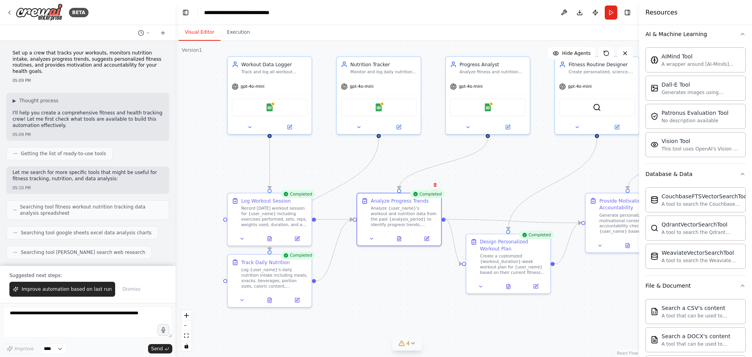
drag, startPoint x: 523, startPoint y: 165, endPoint x: 475, endPoint y: 175, distance: 49.7
click at [475, 175] on div ".deletable-edge-delete-btn { width: 20px; height: 20px; border: 0px solid #ffff…" at bounding box center [407, 199] width 464 height 316
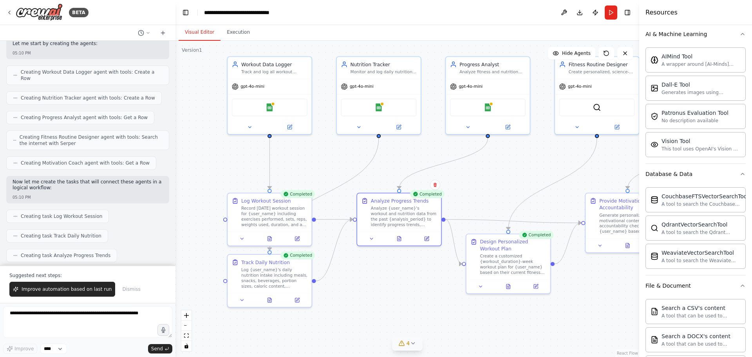
scroll to position [235, 0]
click at [45, 9] on img at bounding box center [39, 13] width 47 height 18
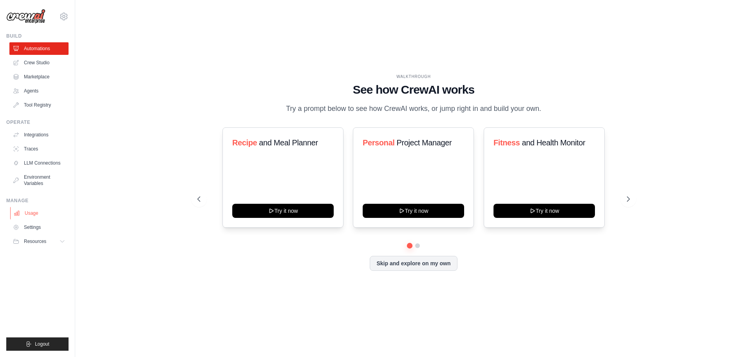
click at [28, 211] on link "Usage" at bounding box center [39, 213] width 59 height 13
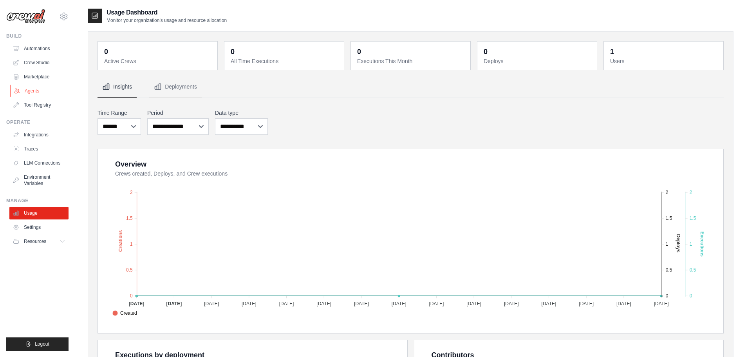
click at [37, 91] on link "Agents" at bounding box center [39, 91] width 59 height 13
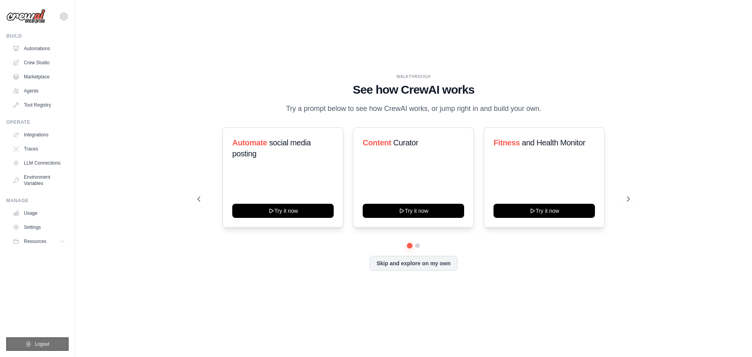
click at [27, 342] on icon "submit" at bounding box center [29, 343] width 4 height 5
